Goal: Transaction & Acquisition: Purchase product/service

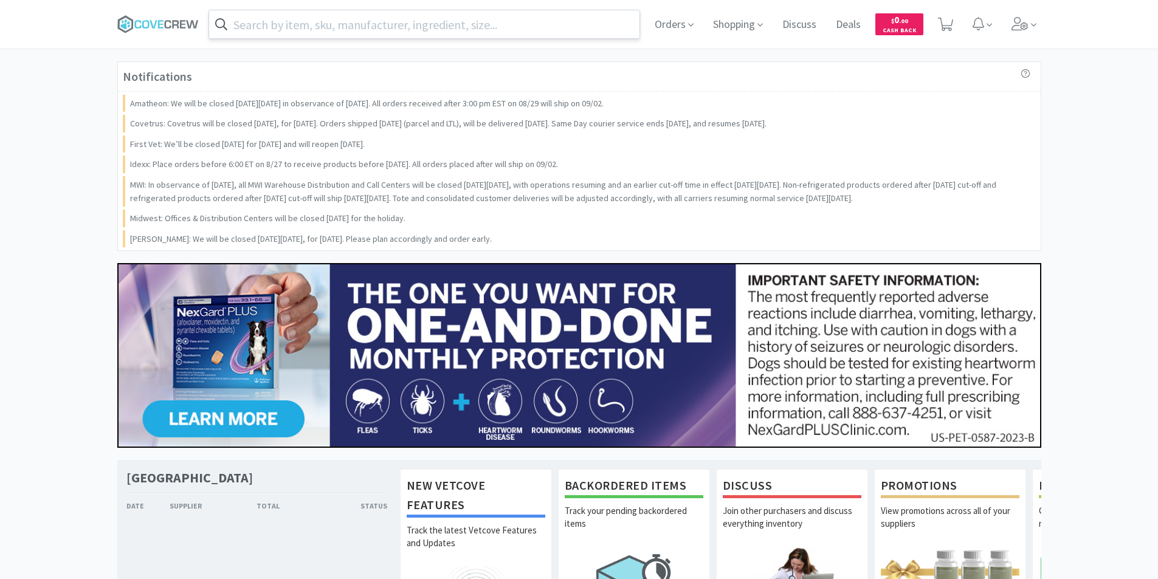
click at [379, 24] on input "text" at bounding box center [424, 24] width 431 height 28
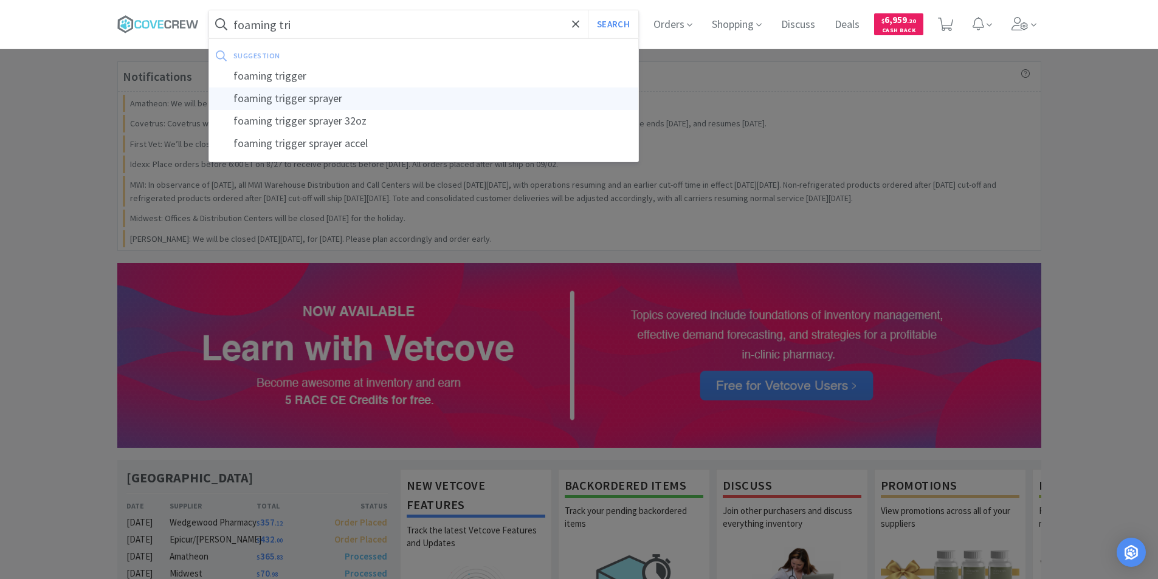
click at [338, 95] on div "foaming trigger sprayer" at bounding box center [424, 99] width 430 height 22
type input "foaming trigger sprayer"
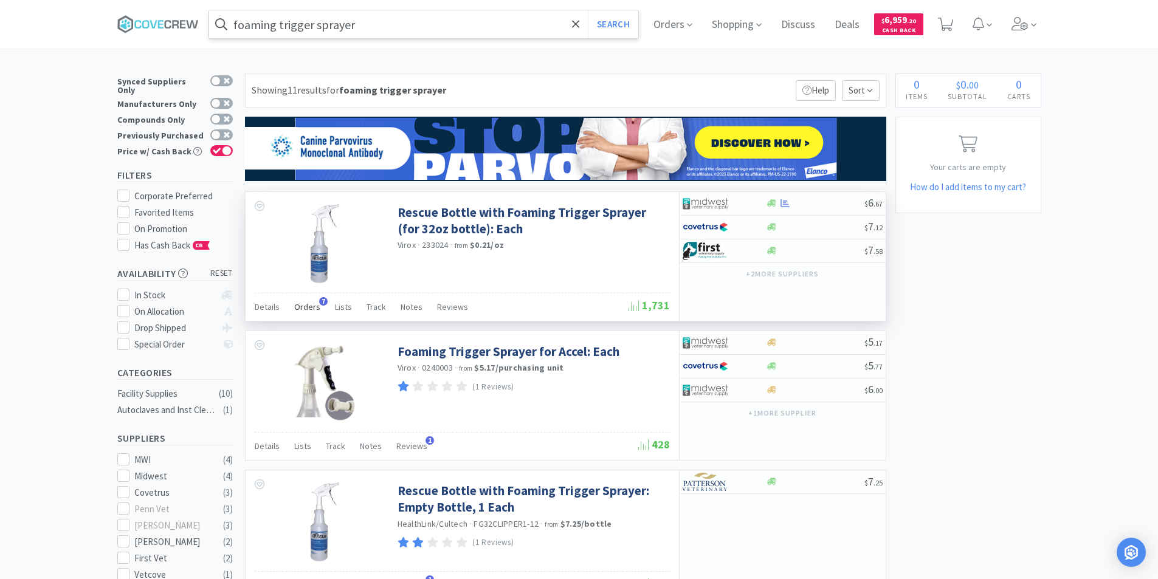
click at [299, 313] on div "Orders 7" at bounding box center [307, 308] width 26 height 23
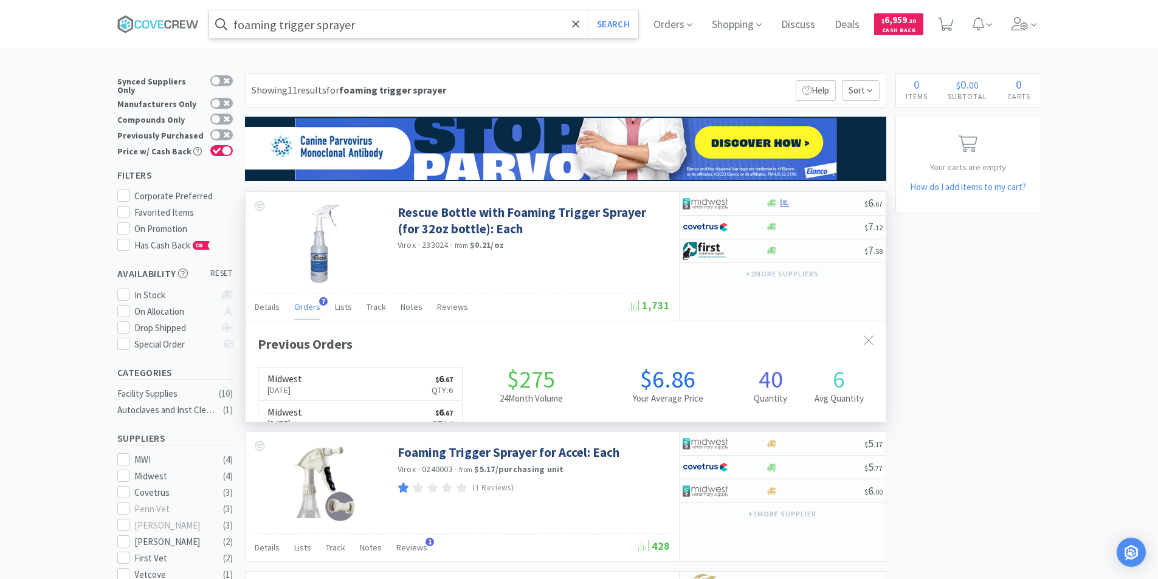
scroll to position [315, 640]
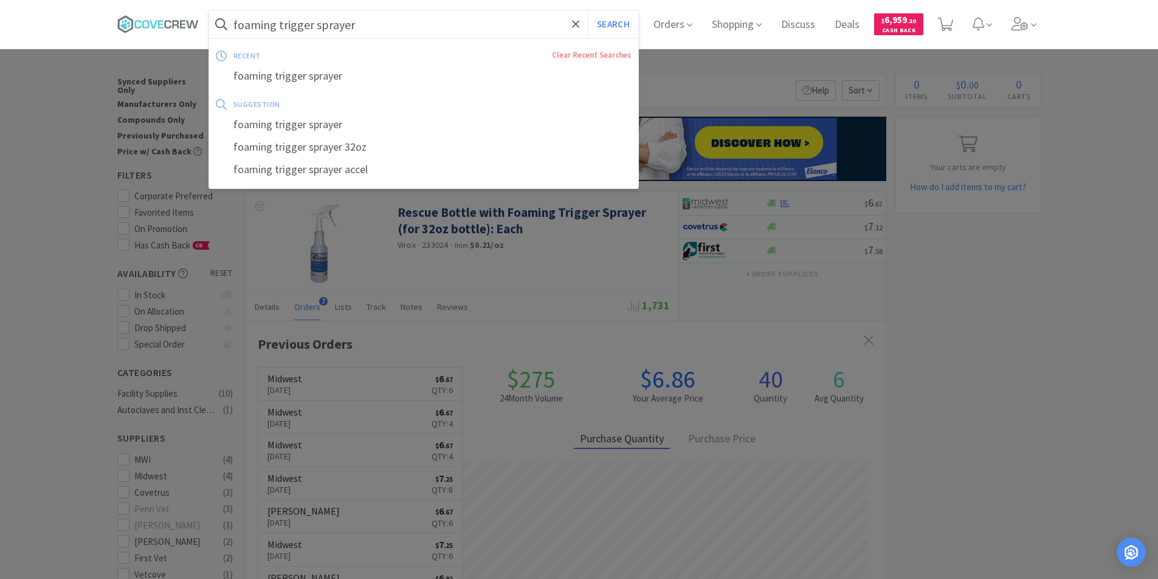
click at [342, 30] on input "foaming trigger sprayer" at bounding box center [424, 24] width 430 height 28
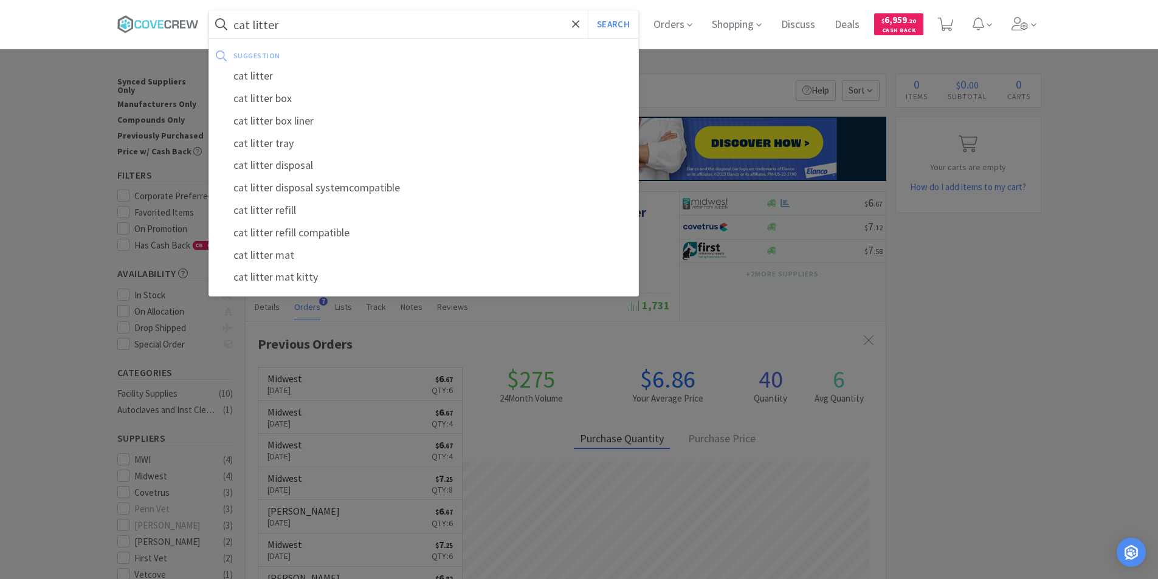
type input "cat litter"
click at [588, 10] on button "Search" at bounding box center [613, 24] width 50 height 28
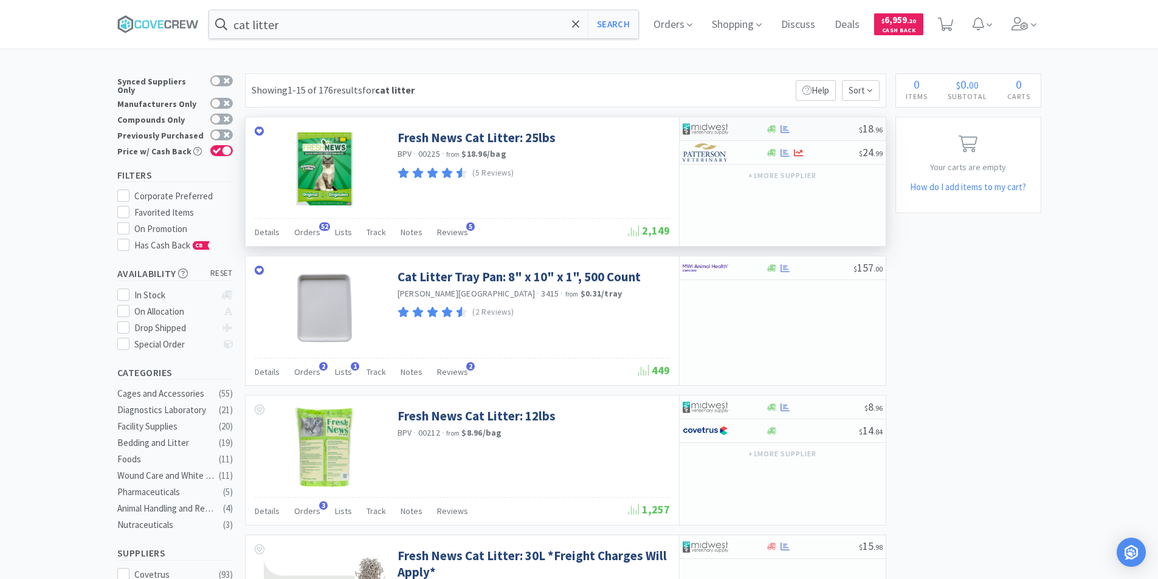
click at [718, 130] on img at bounding box center [706, 129] width 46 height 18
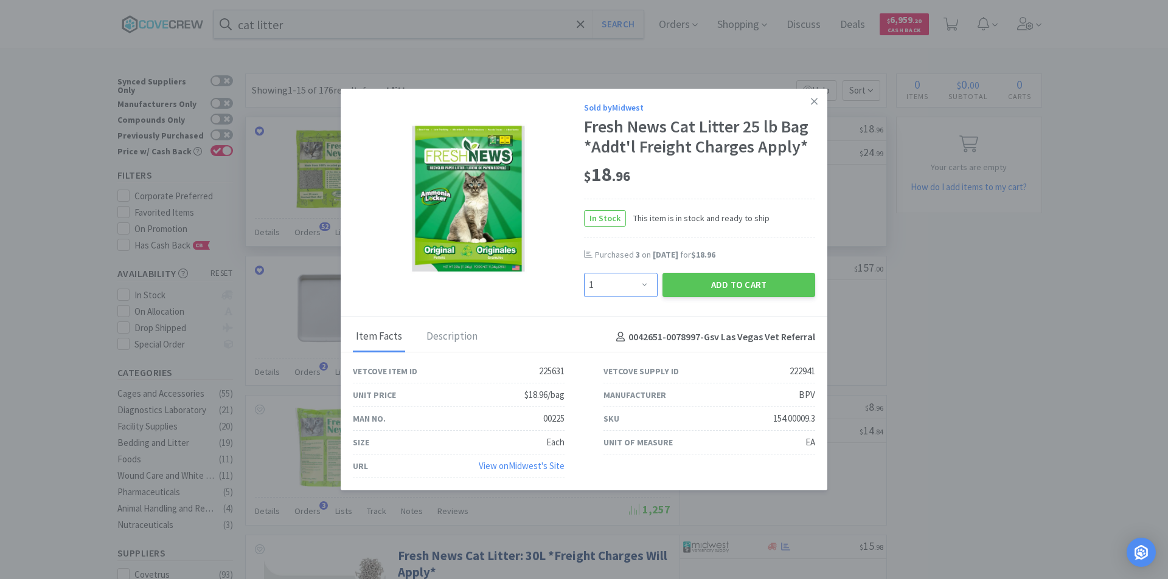
click at [643, 282] on select "Enter Quantity 1 2 3 4 5 6 7 8 9 10 11 12 13 14 15 16 17 18 19 20 Enter Quantity" at bounding box center [621, 285] width 74 height 24
select select "8"
click at [584, 273] on select "Enter Quantity 1 2 3 4 5 6 7 8 9 10 11 12 13 14 15 16 17 18 19 20 Enter Quantity" at bounding box center [621, 285] width 74 height 24
click at [724, 287] on button "Add to Cart" at bounding box center [738, 285] width 153 height 24
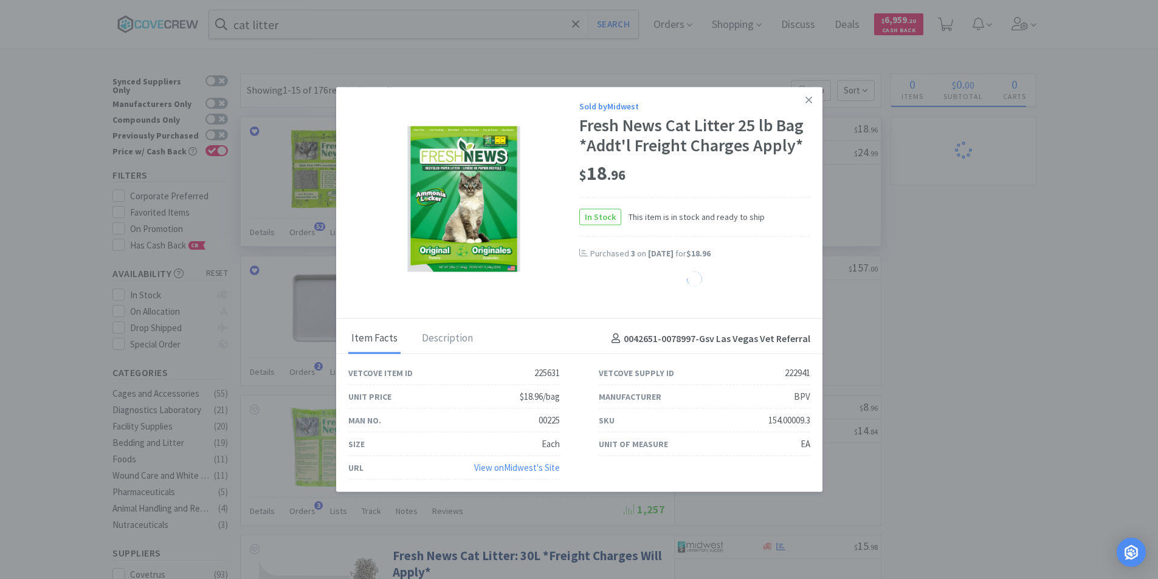
select select "8"
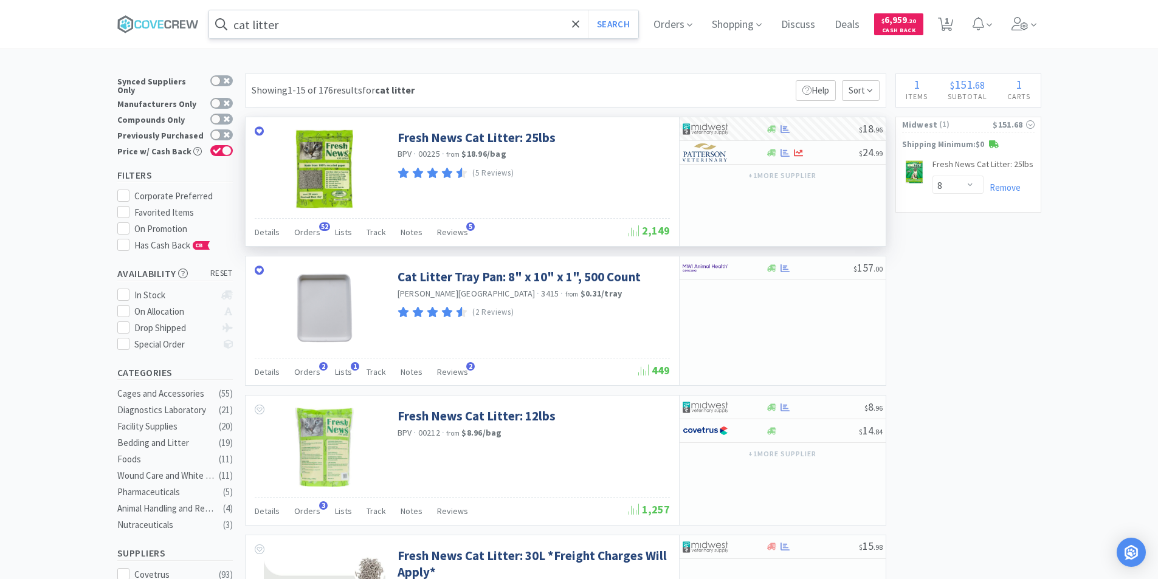
click at [454, 26] on input "cat litter" at bounding box center [424, 24] width 430 height 28
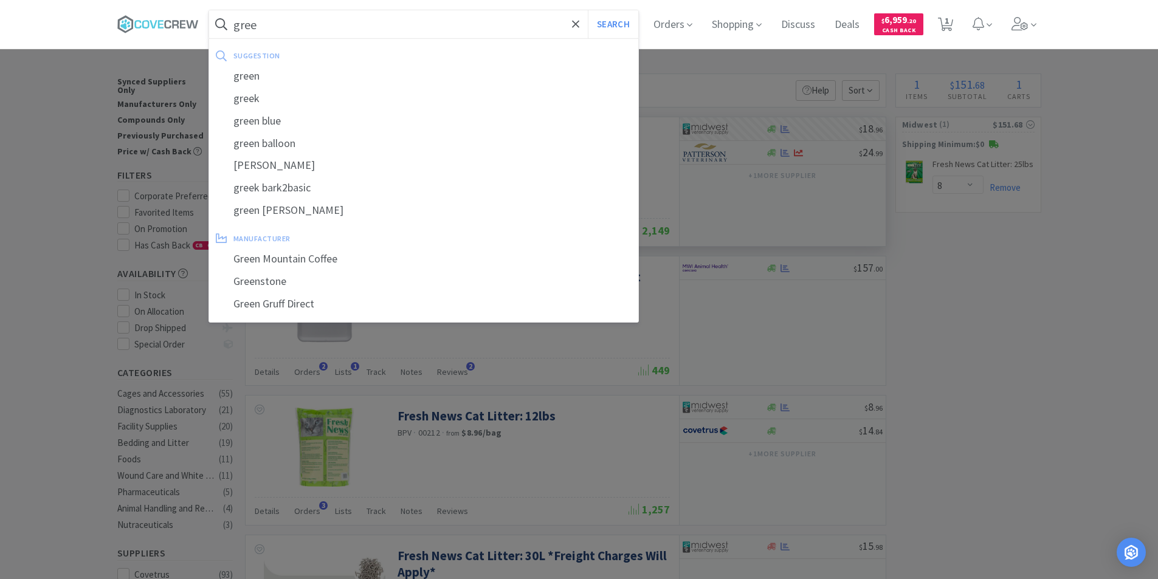
type input "green"
drag, startPoint x: 300, startPoint y: 23, endPoint x: 125, endPoint y: 5, distance: 176.1
click at [117, 26] on div "green Search suggestion green green blue green balloon green [PERSON_NAME] cap …" at bounding box center [579, 24] width 936 height 49
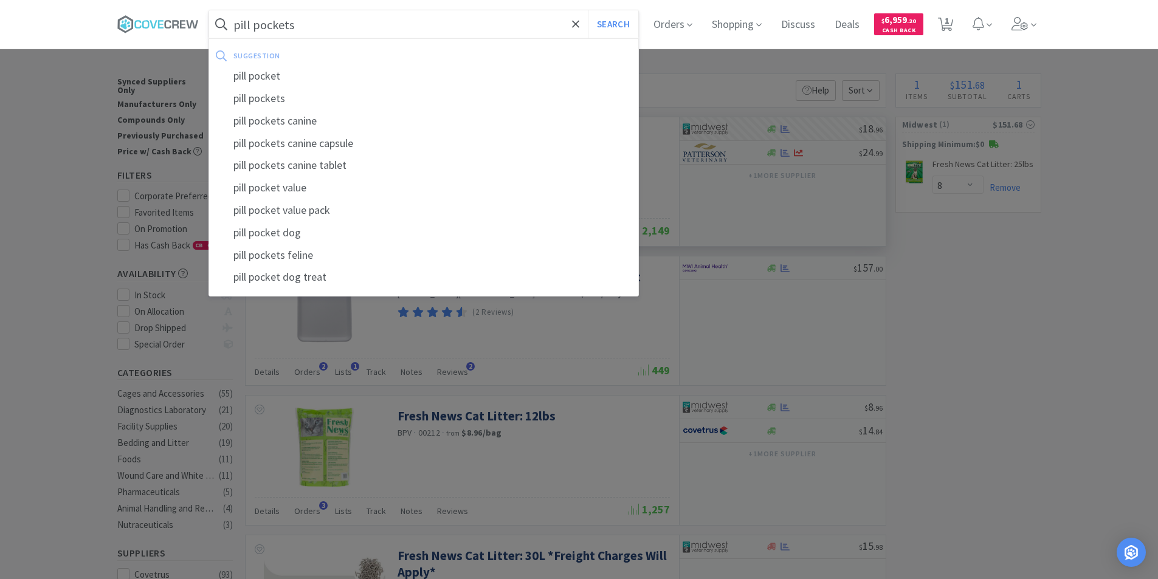
type input "pill pockets"
click at [588, 10] on button "Search" at bounding box center [613, 24] width 50 height 28
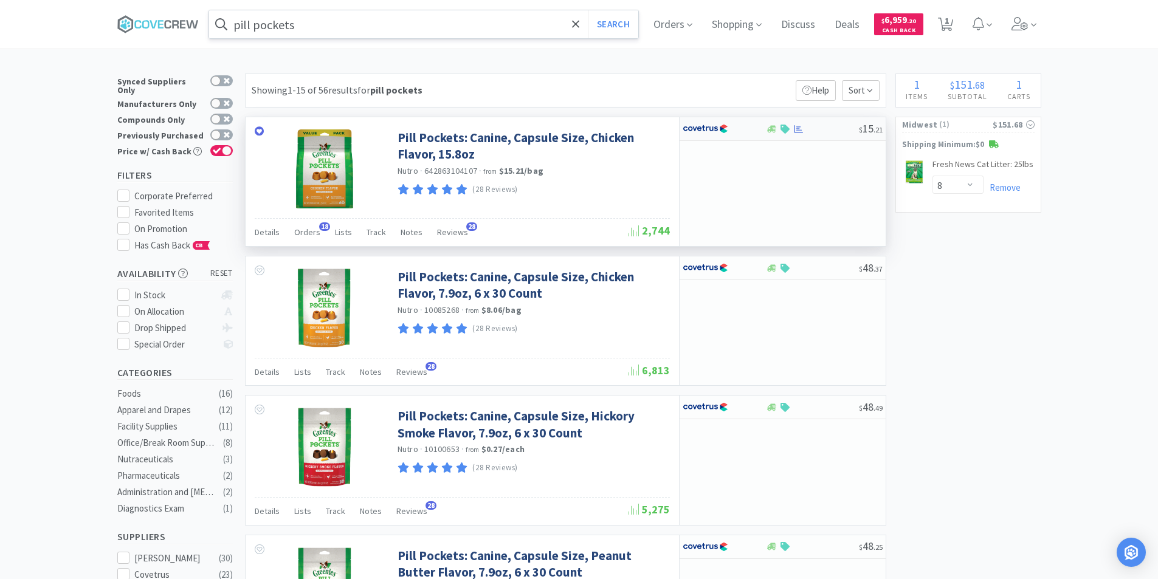
click at [714, 123] on img at bounding box center [706, 129] width 46 height 18
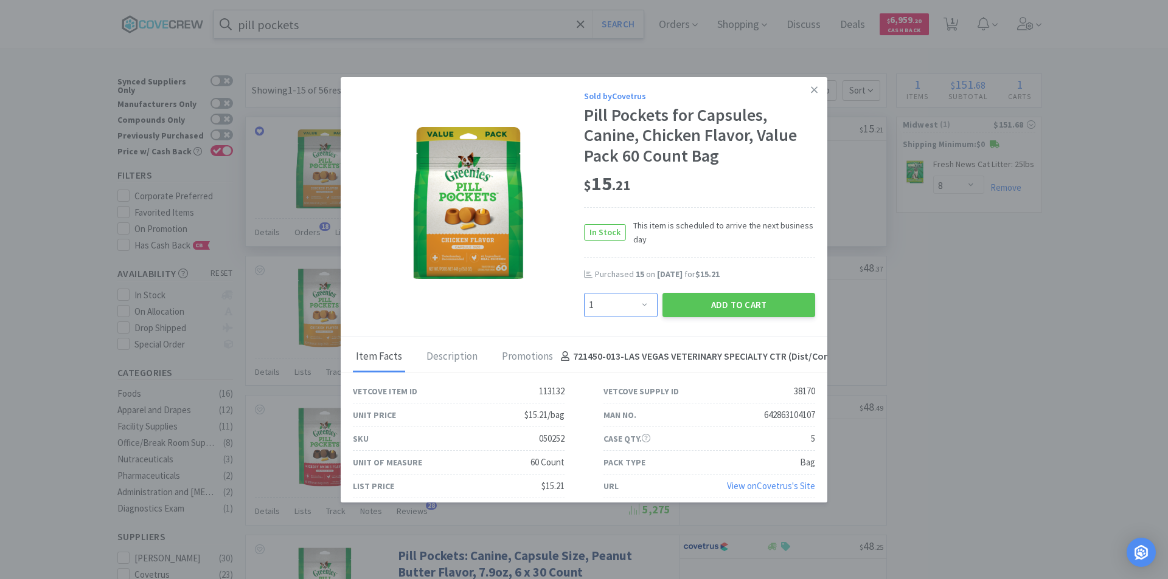
click at [646, 308] on select "Enter Quantity 1 2 3 4 5 6 7 8 9 10 11 12 13 14 15 16 17 18 19 20 Enter Quantity" at bounding box center [621, 305] width 74 height 24
select select "10"
click at [584, 293] on select "Enter Quantity 1 2 3 4 5 6 7 8 9 10 11 12 13 14 15 16 17 18 19 20 Enter Quantity" at bounding box center [621, 305] width 74 height 24
click at [708, 302] on button "Add to Cart" at bounding box center [738, 305] width 153 height 24
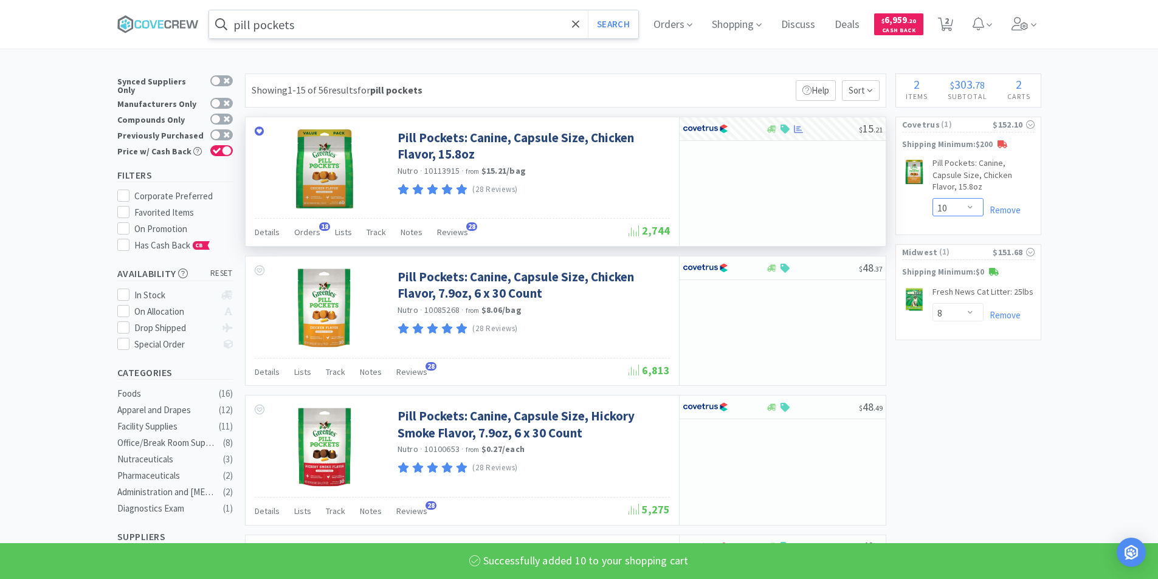
click at [972, 198] on select "Enter Quantity 1 2 3 4 5 6 7 8 9 10 11 12 13 14 15 16 17 18 19 20 Enter Quantity" at bounding box center [958, 207] width 51 height 18
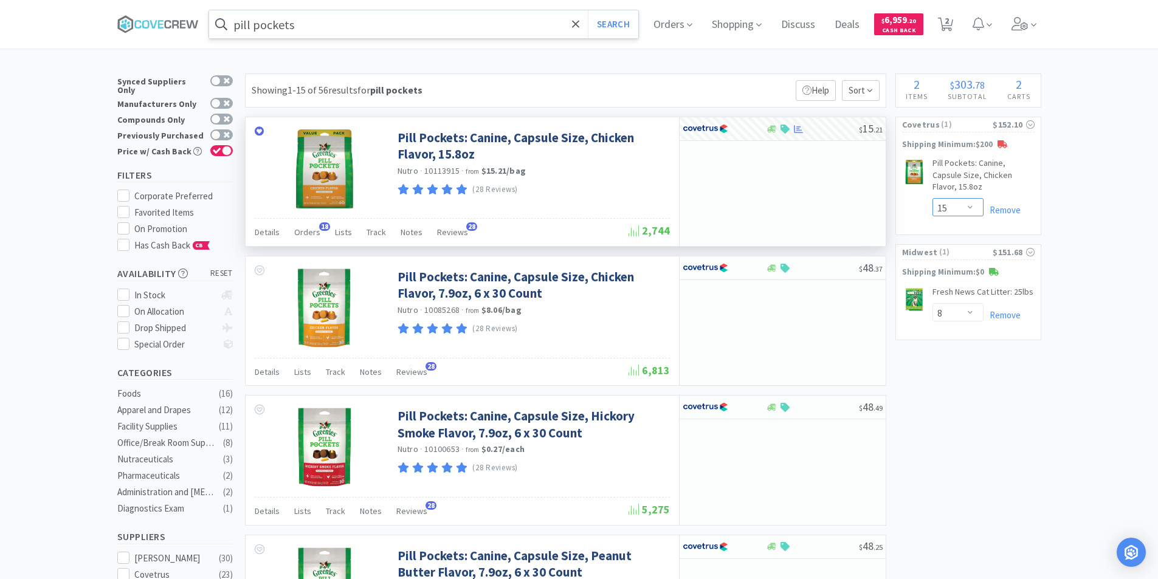
click at [933, 198] on select "Enter Quantity 1 2 3 4 5 6 7 8 9 10 11 12 13 14 15 16 17 18 19 20 Enter Quantity" at bounding box center [958, 207] width 51 height 18
click at [969, 198] on select "Enter Quantity 1 2 3 4 5 6 7 8 9 10 11 12 13 14 15 16 17 18 19 20 Enter Quantity" at bounding box center [958, 207] width 51 height 18
click at [933, 198] on select "Enter Quantity 1 2 3 4 5 6 7 8 9 10 11 12 13 14 15 16 17 18 19 20 Enter Quantity" at bounding box center [958, 207] width 51 height 18
select select "14"
click at [969, 198] on select "Enter Quantity 1 2 3 4 5 6 7 8 9 10 11 12 13 14 15 16 17 18 19 20 Enter Quantity" at bounding box center [958, 207] width 51 height 18
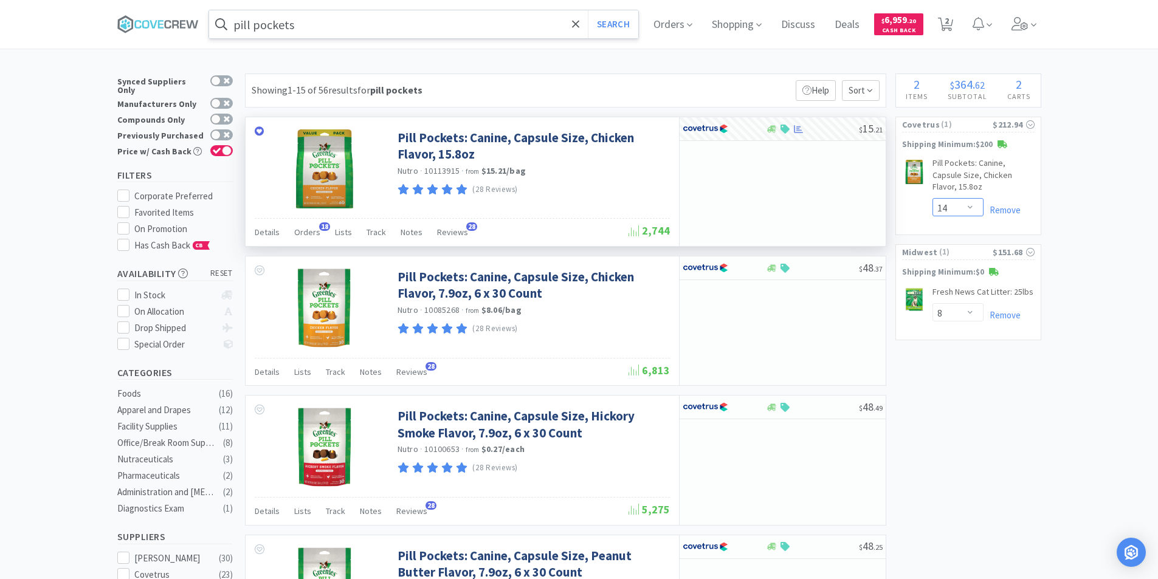
click at [969, 198] on select "Enter Quantity 1 2 3 4 5 6 7 8 9 10 11 12 13 14 15 16 17 18 19 20 Enter Quantity" at bounding box center [958, 207] width 51 height 18
click at [949, 26] on span "2" at bounding box center [947, 20] width 4 height 49
select select "14"
select select "8"
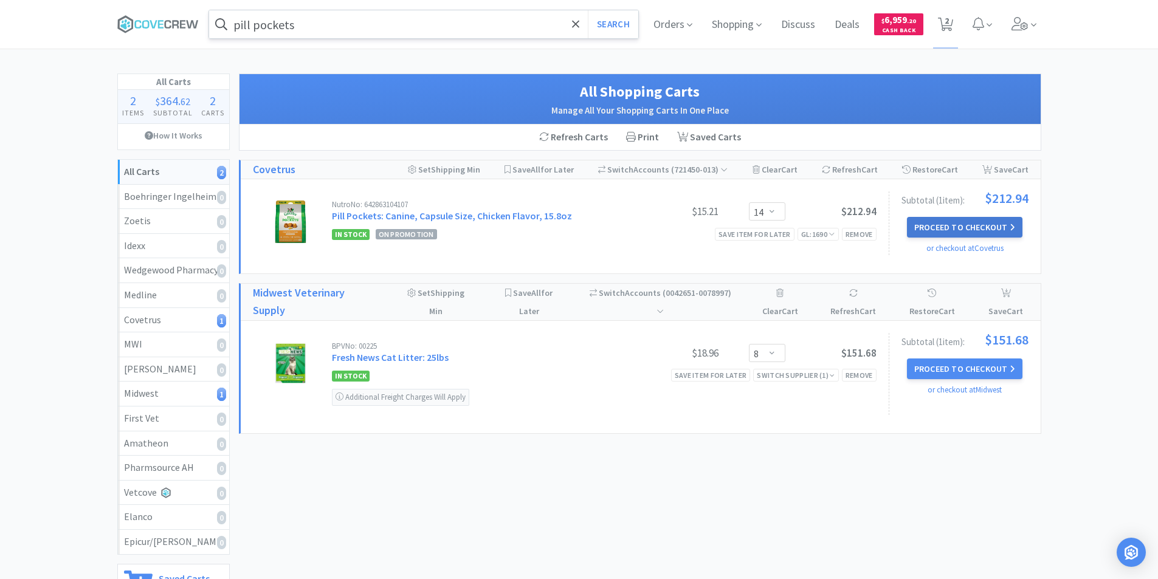
click at [959, 226] on button "Proceed to Checkout" at bounding box center [965, 227] width 116 height 21
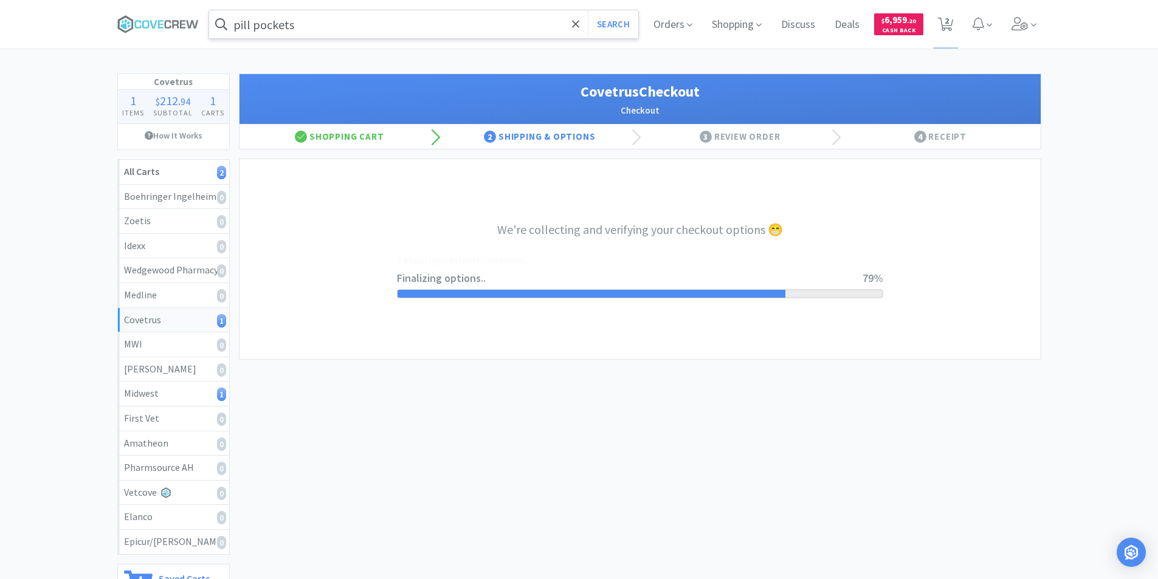
select select "ACCOUNT"
select select "cvt-standard-net"
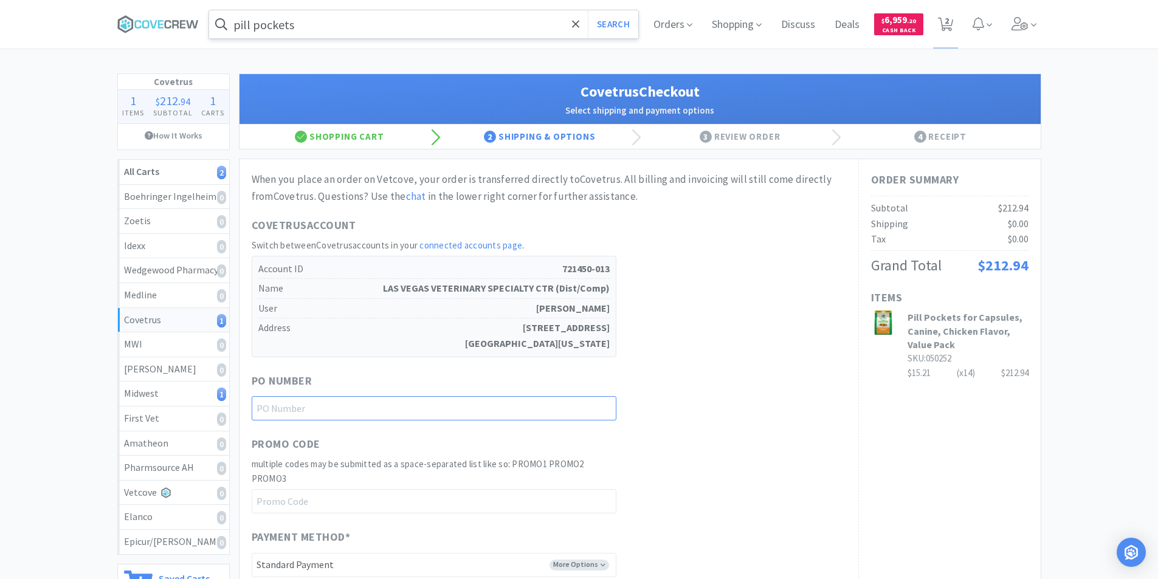
click at [296, 409] on input "text" at bounding box center [434, 408] width 365 height 24
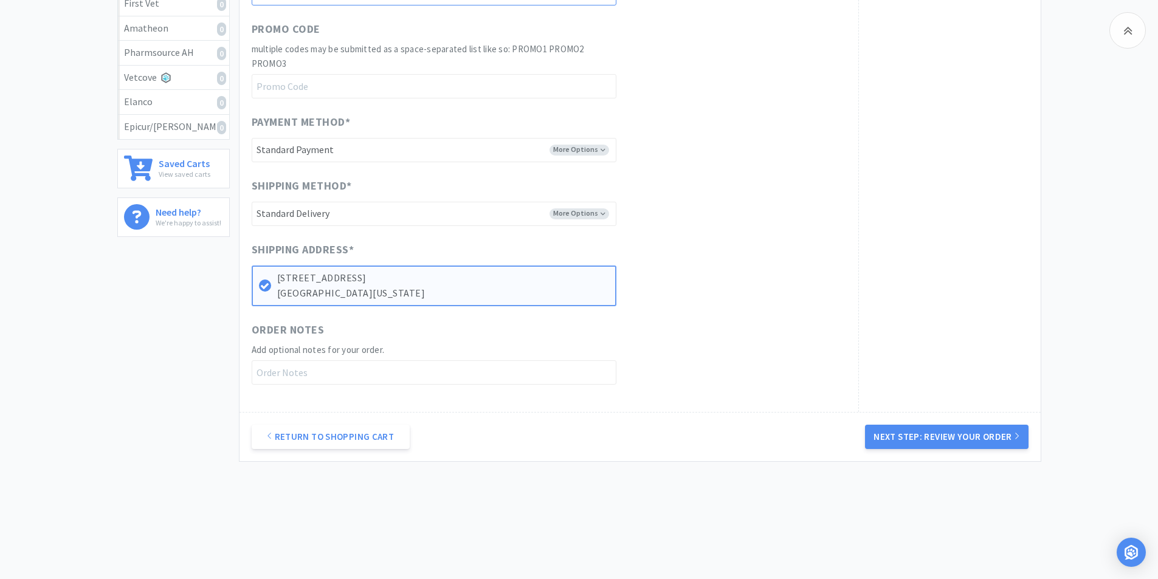
scroll to position [423, 0]
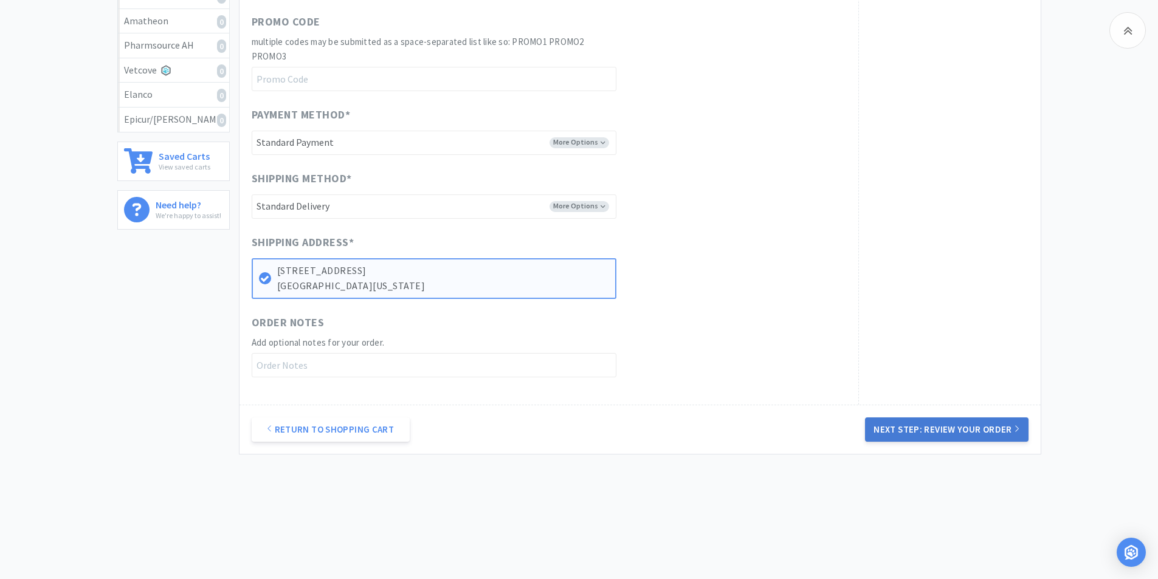
type input "82625"
click at [954, 432] on button "Next Step: Review Your Order" at bounding box center [946, 430] width 163 height 24
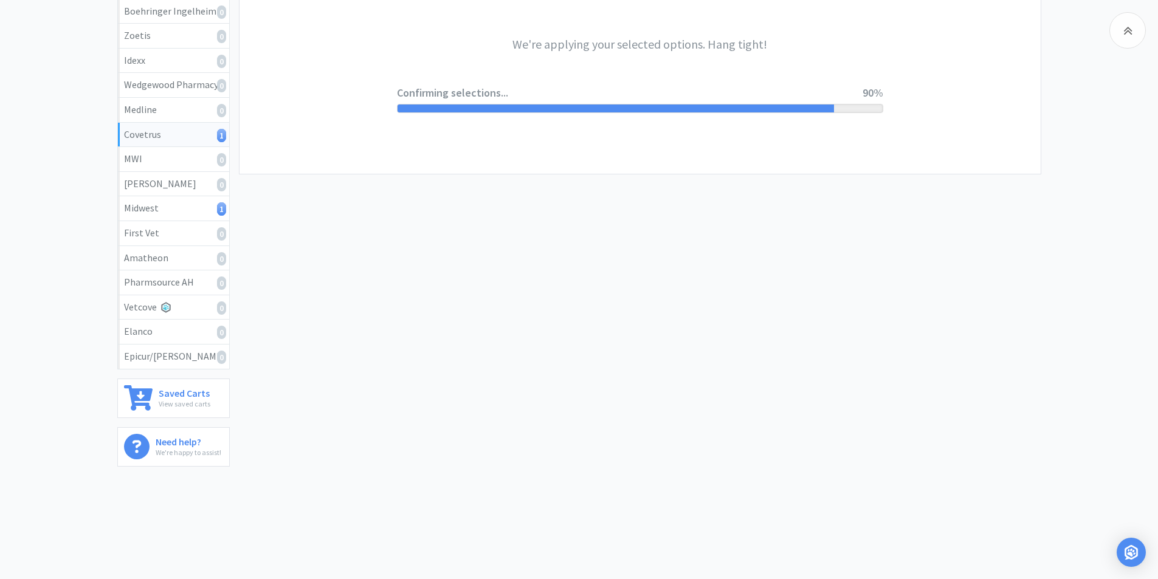
scroll to position [0, 0]
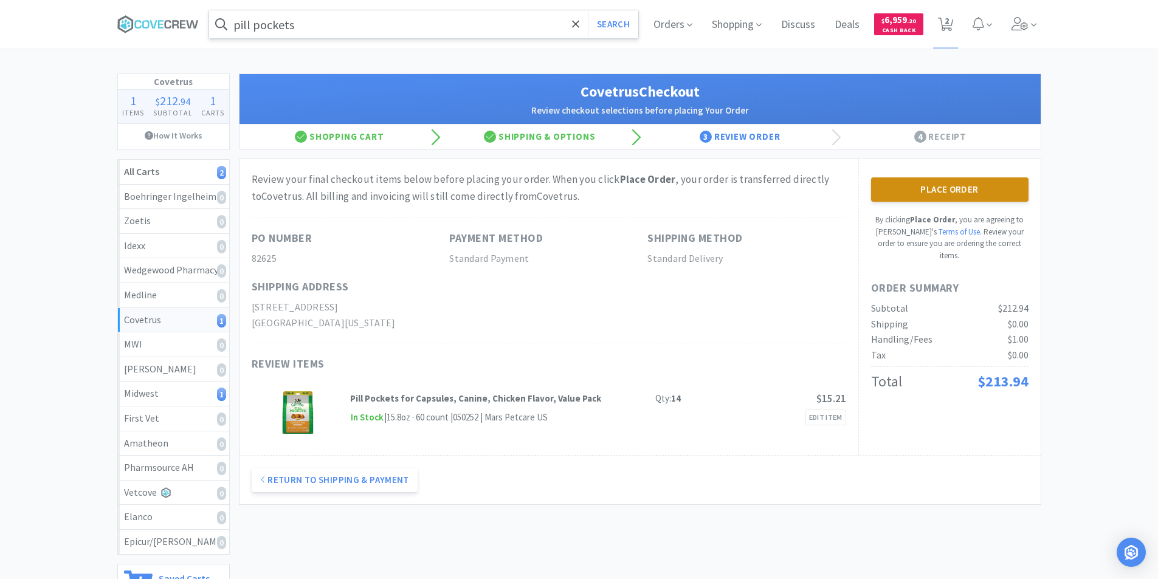
click at [915, 198] on button "Place Order" at bounding box center [949, 190] width 157 height 24
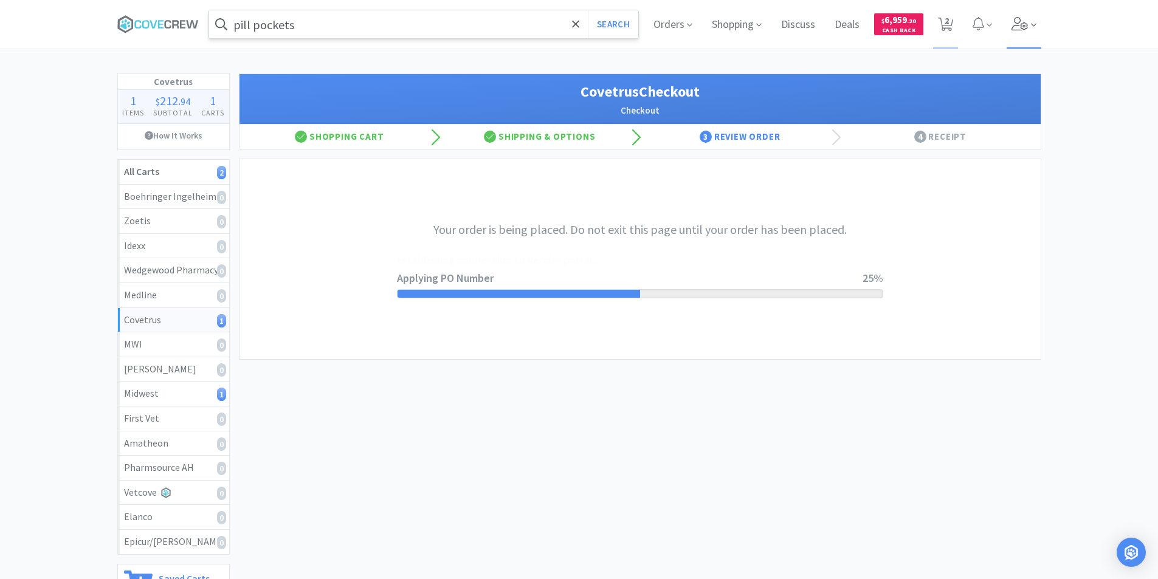
click at [1018, 27] on icon at bounding box center [1020, 23] width 17 height 13
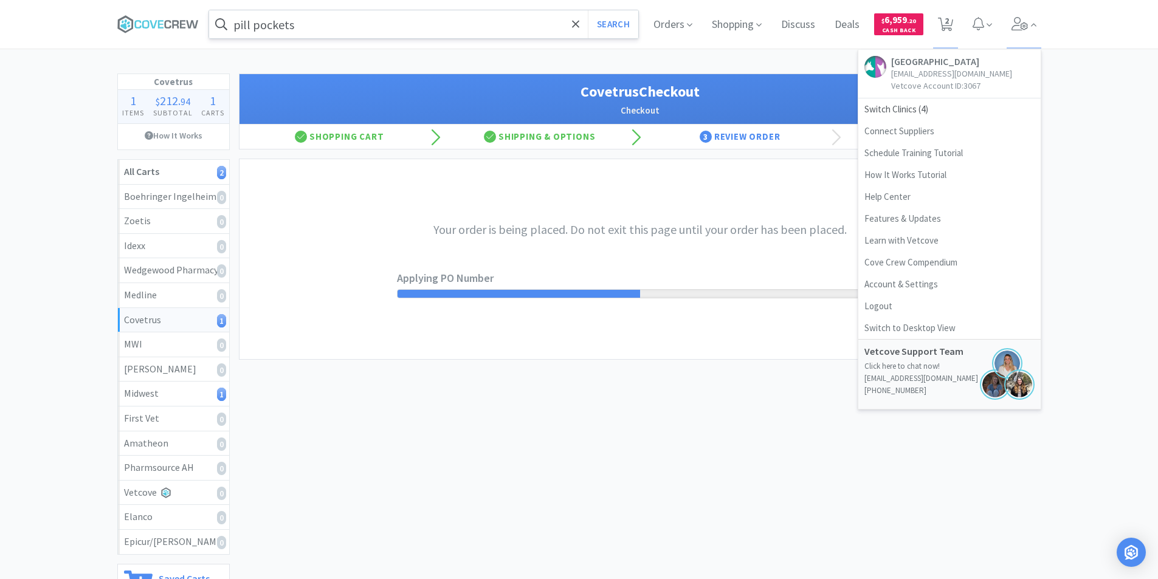
click at [1078, 80] on div "Covetrus 1 Items $ 212 . 94 Subtotal 1 Carts How It Works All Carts 2 Boehringe…" at bounding box center [579, 368] width 1158 height 588
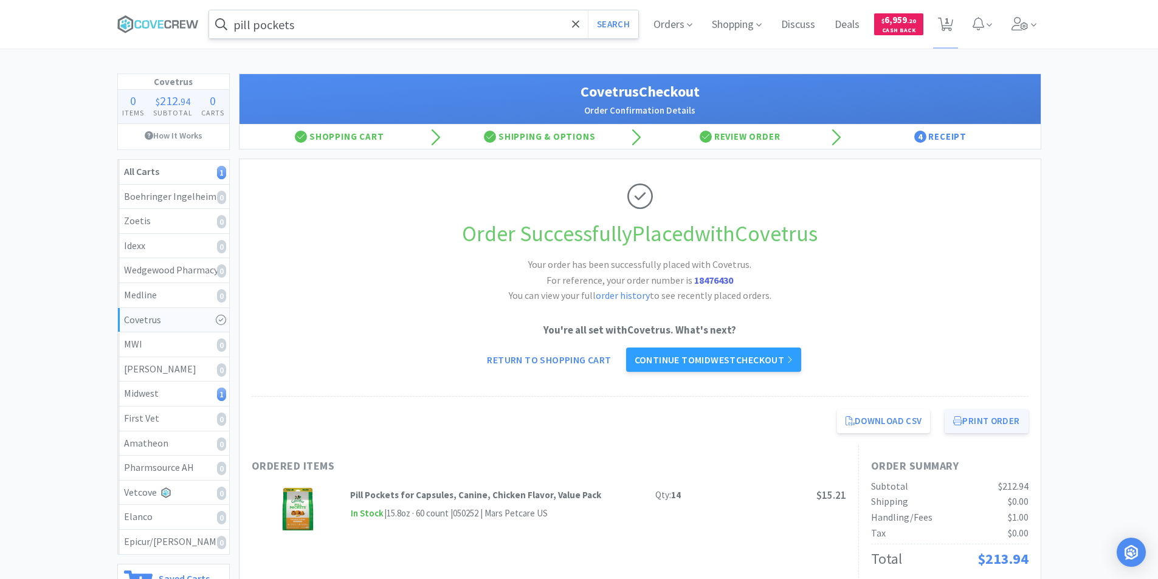
click at [969, 423] on button "Print Order" at bounding box center [986, 421] width 83 height 24
click at [698, 361] on link "Continue to Midwest checkout" at bounding box center [713, 360] width 175 height 24
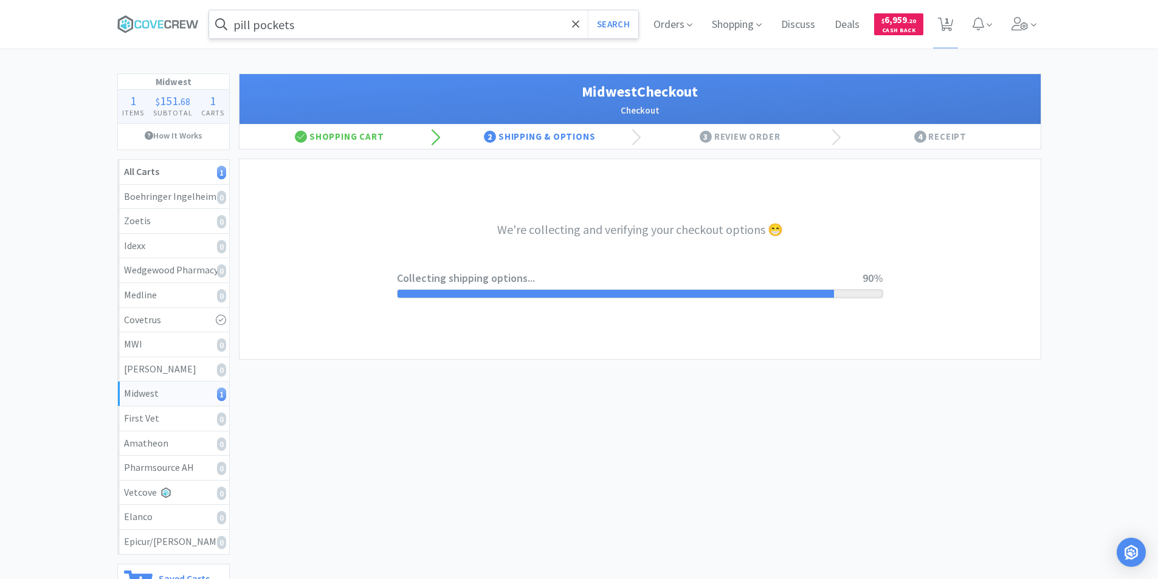
select select "3"
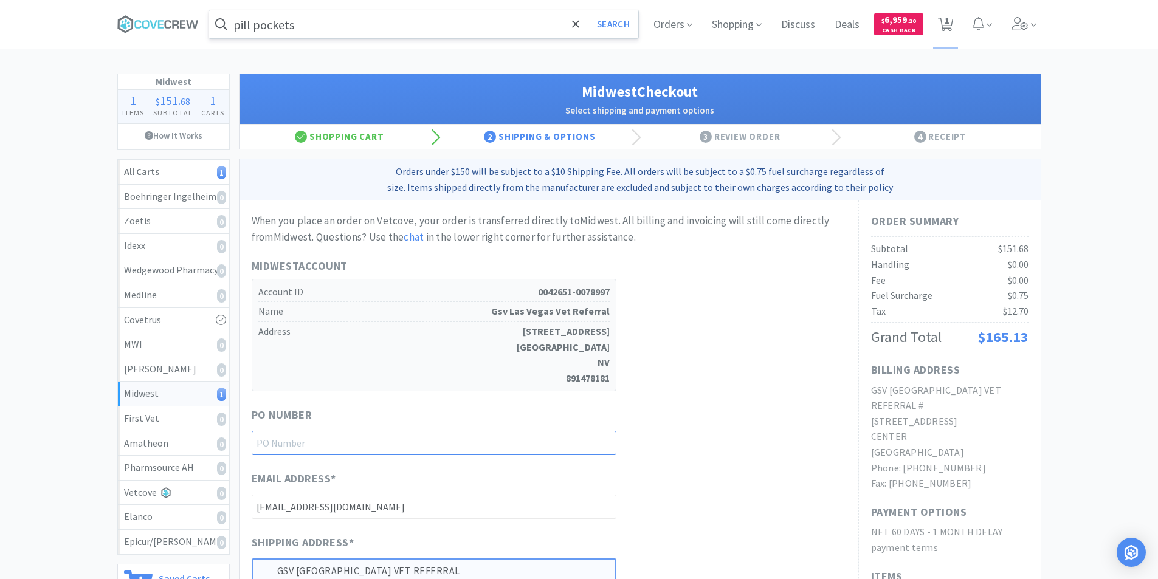
click at [332, 437] on input "text" at bounding box center [434, 443] width 365 height 24
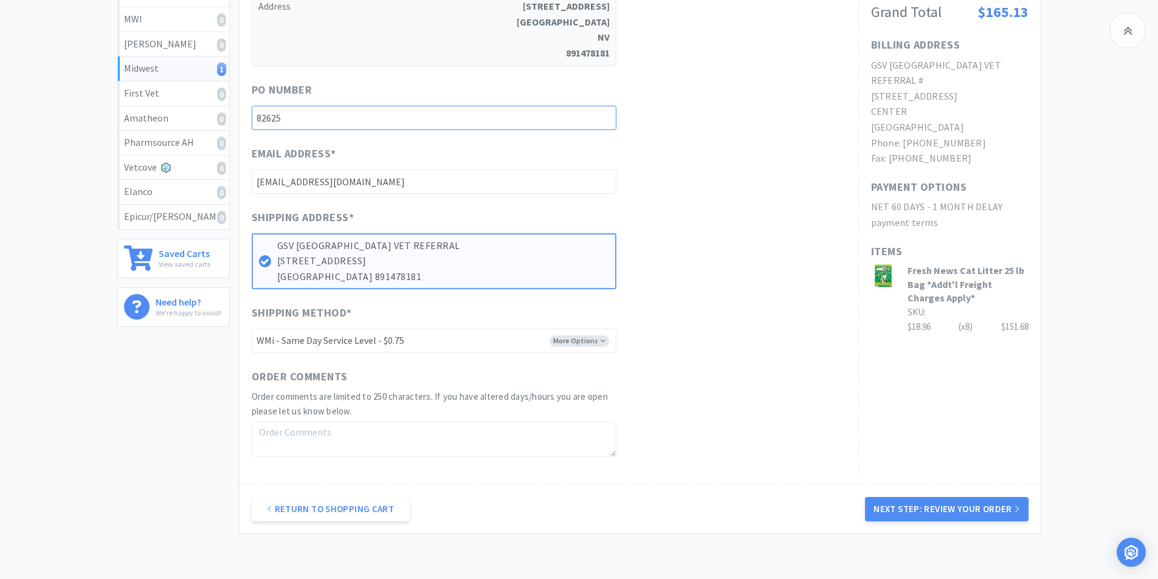
scroll to position [304, 0]
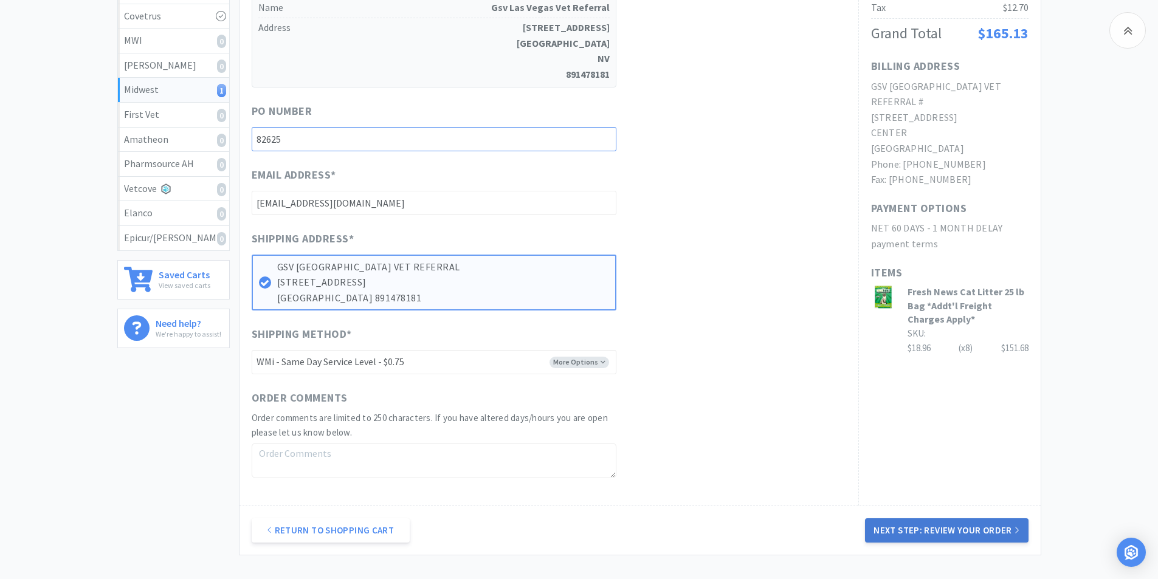
type input "82625"
click at [946, 524] on button "Next Step: Review Your Order" at bounding box center [946, 531] width 163 height 24
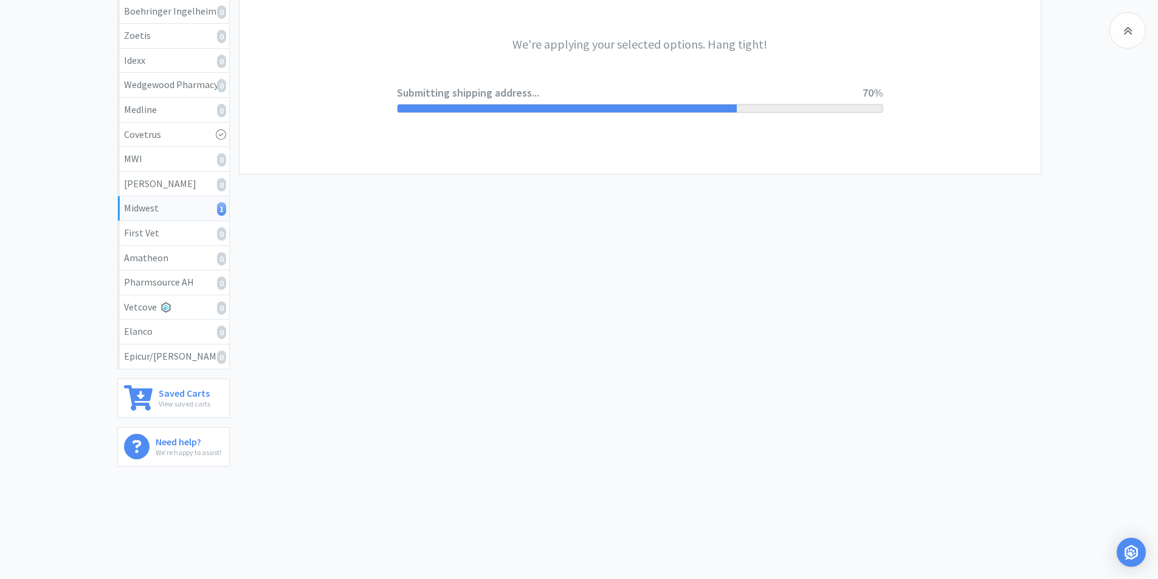
scroll to position [0, 0]
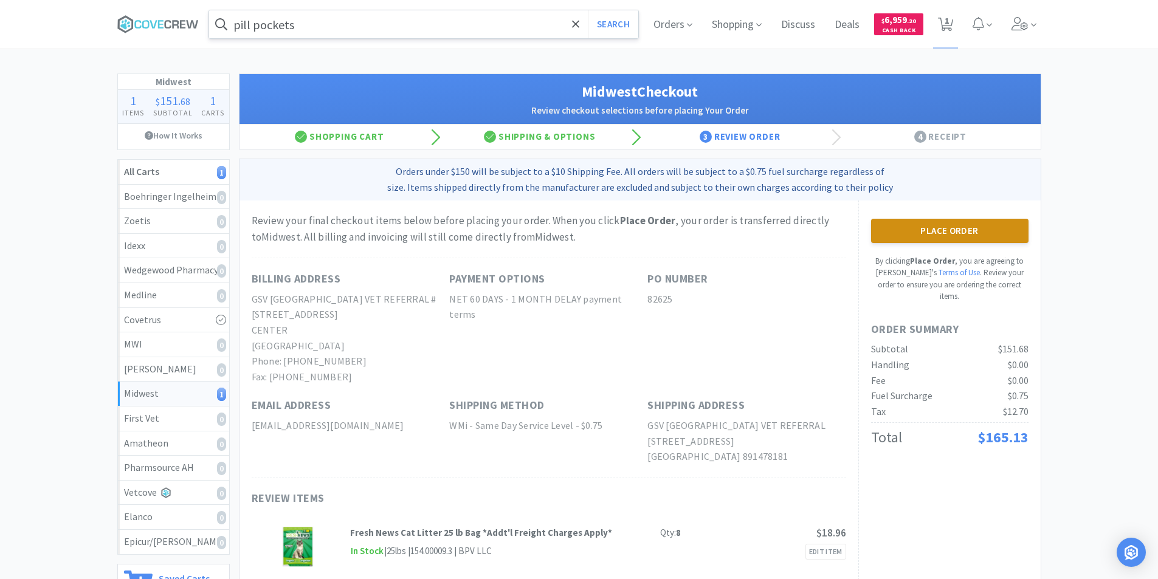
click at [972, 240] on button "Place Order" at bounding box center [949, 231] width 157 height 24
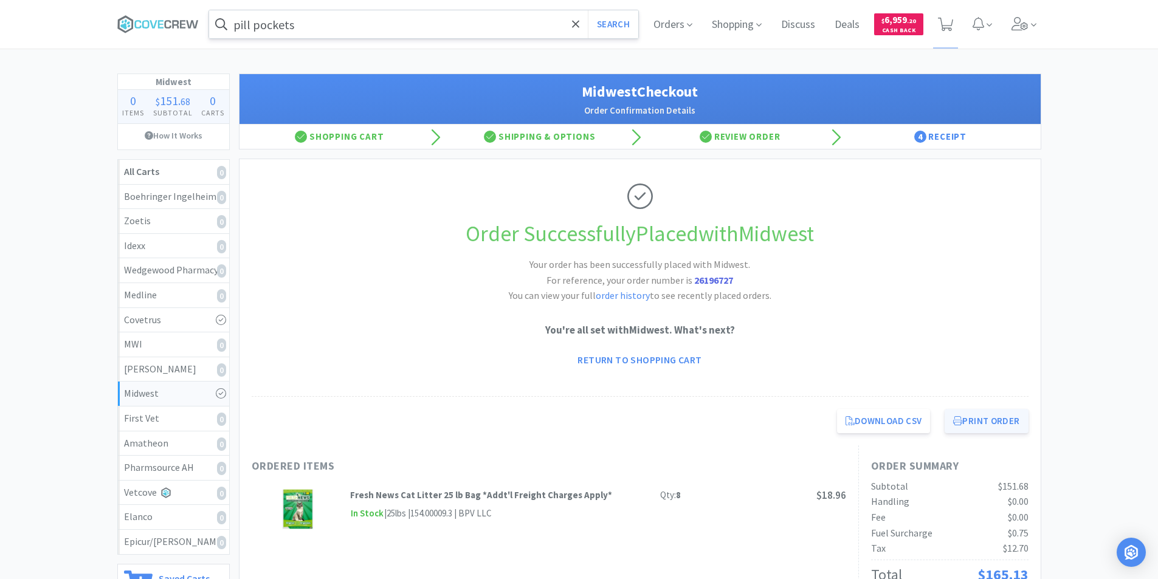
click at [990, 418] on button "Print Order" at bounding box center [986, 421] width 83 height 24
